Goal: Task Accomplishment & Management: Manage account settings

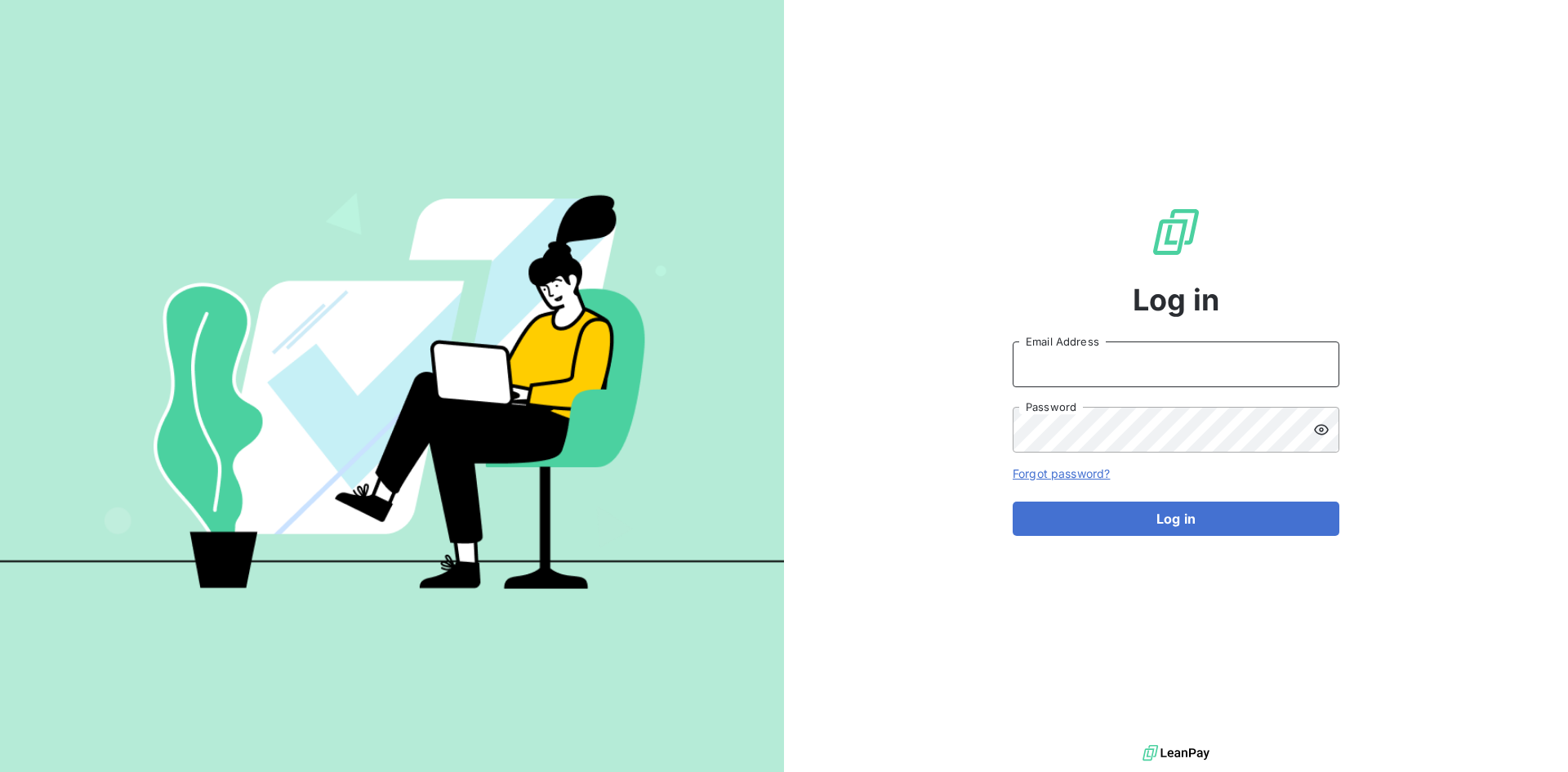
click at [1037, 365] on input "Email Address" at bounding box center [1176, 364] width 327 height 46
paste input "[PERSON_NAME][EMAIL_ADDRESS][PERSON_NAME][DOMAIN_NAME]"
type input "[PERSON_NAME][EMAIL_ADDRESS][PERSON_NAME][DOMAIN_NAME]"
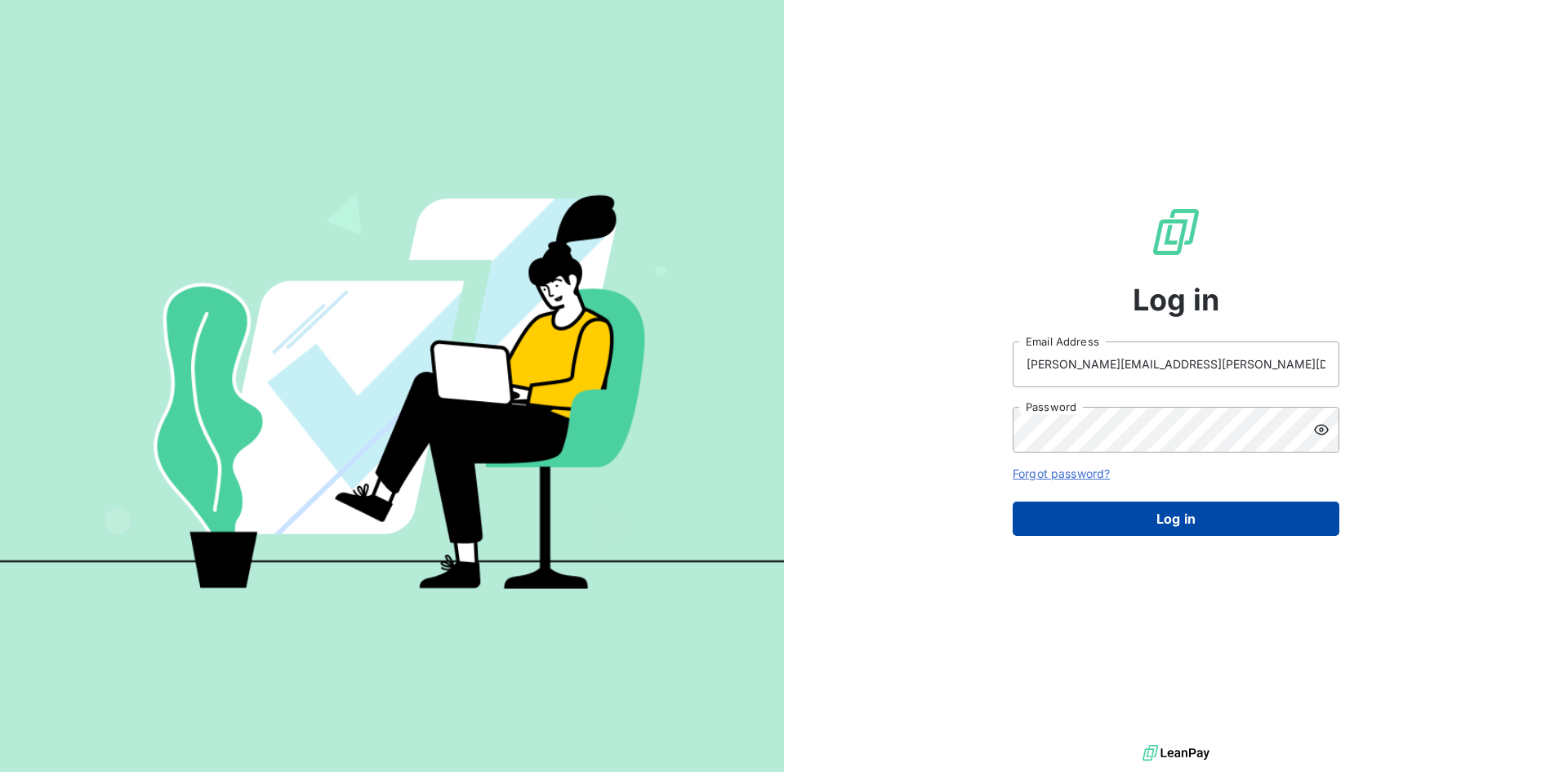
click at [1170, 515] on button "Log in" at bounding box center [1176, 518] width 327 height 34
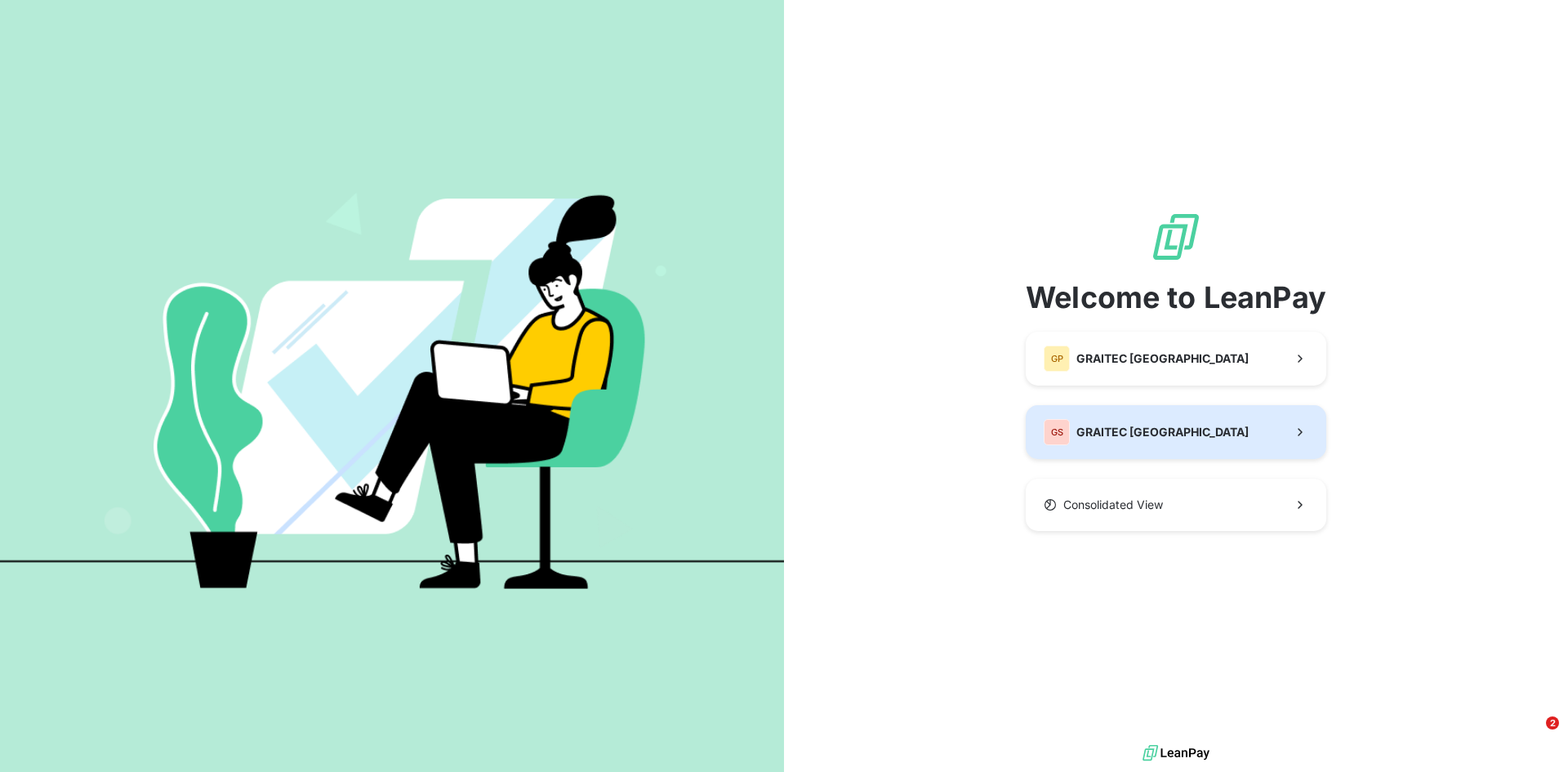
click at [1192, 442] on button "GS GRAITEC [GEOGRAPHIC_DATA]" at bounding box center [1176, 432] width 300 height 54
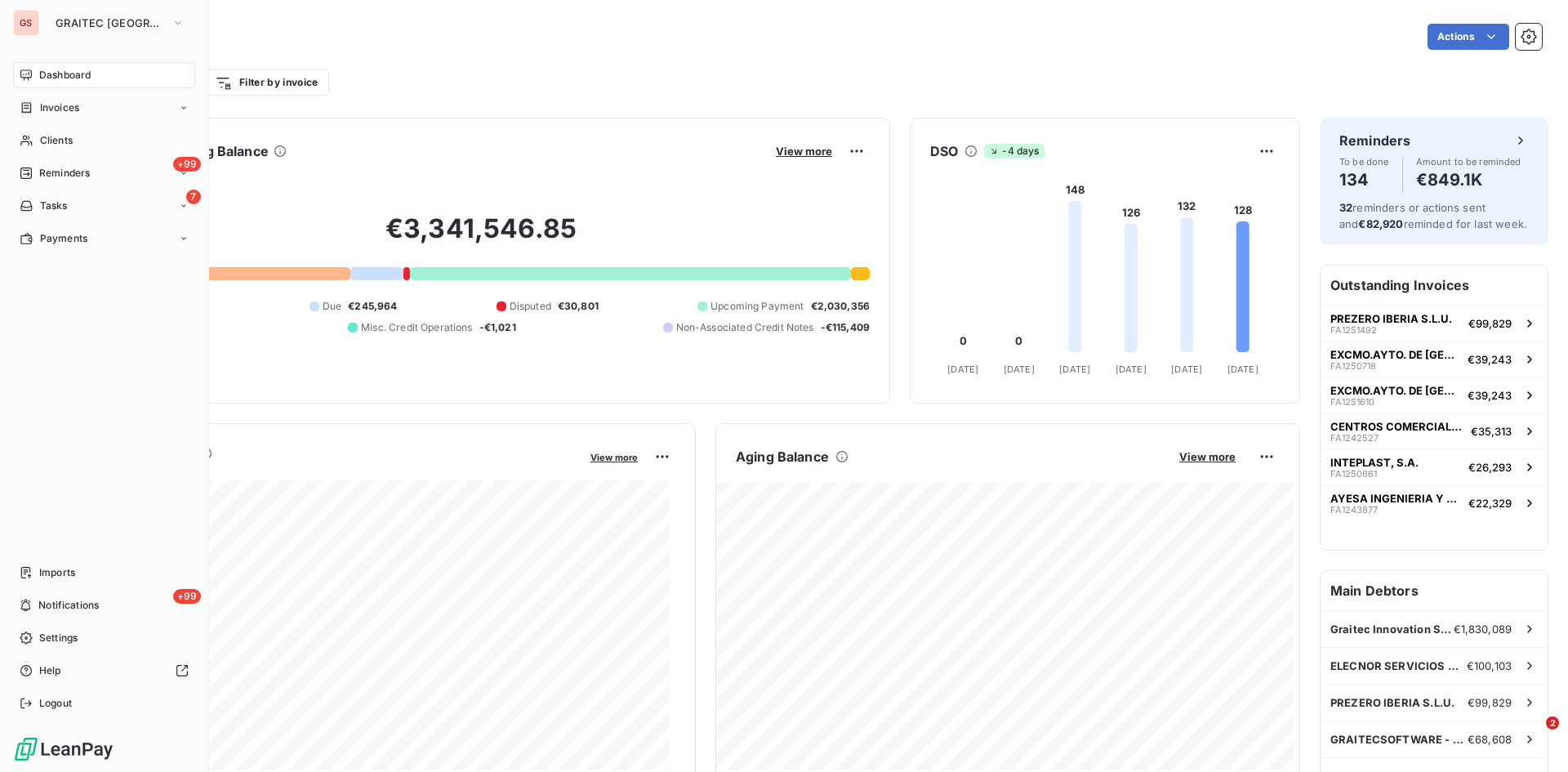
click at [91, 65] on div "Dashboard" at bounding box center [104, 75] width 182 height 26
